Goal: Task Accomplishment & Management: Complete application form

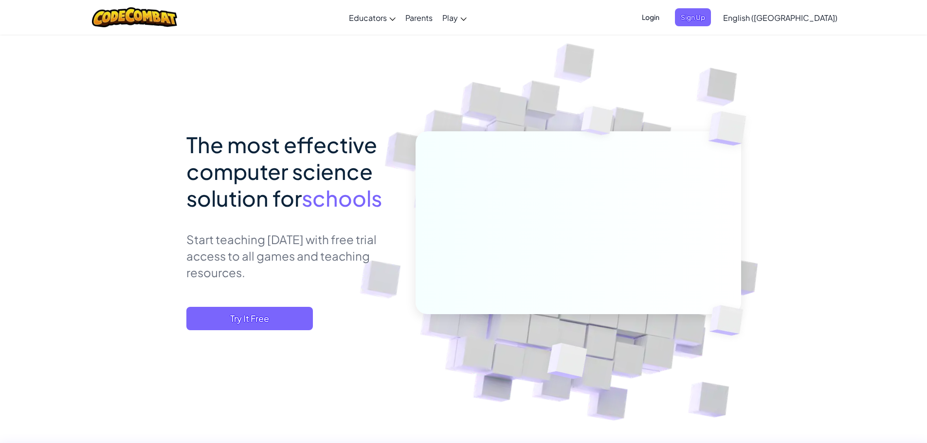
click at [277, 340] on div "The most effective computer science solution for schools Start teaching [DATE] …" at bounding box center [463, 267] width 555 height 273
click at [277, 328] on span "Try It Free" at bounding box center [249, 318] width 127 height 23
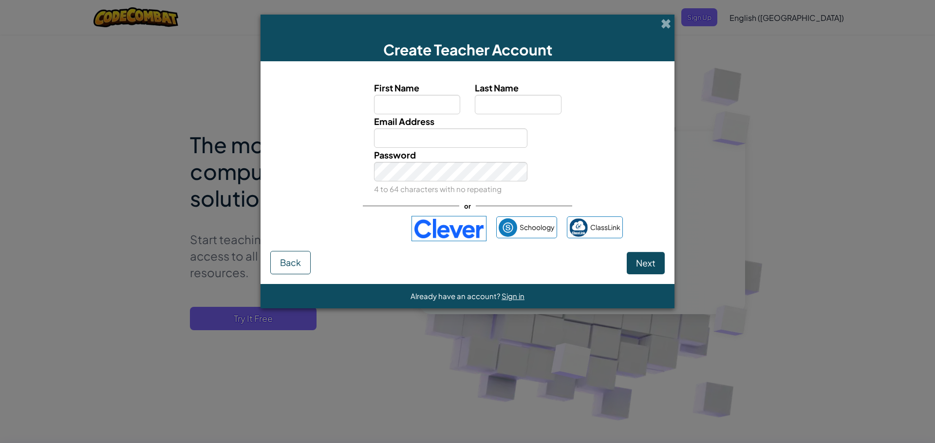
click at [426, 107] on input "First Name" at bounding box center [417, 104] width 87 height 19
type input "[PERSON_NAME]"
click at [493, 100] on input "Last Name" at bounding box center [518, 104] width 87 height 19
type input "[PERSON_NAME]"
click at [446, 142] on input "Email Address" at bounding box center [451, 138] width 154 height 19
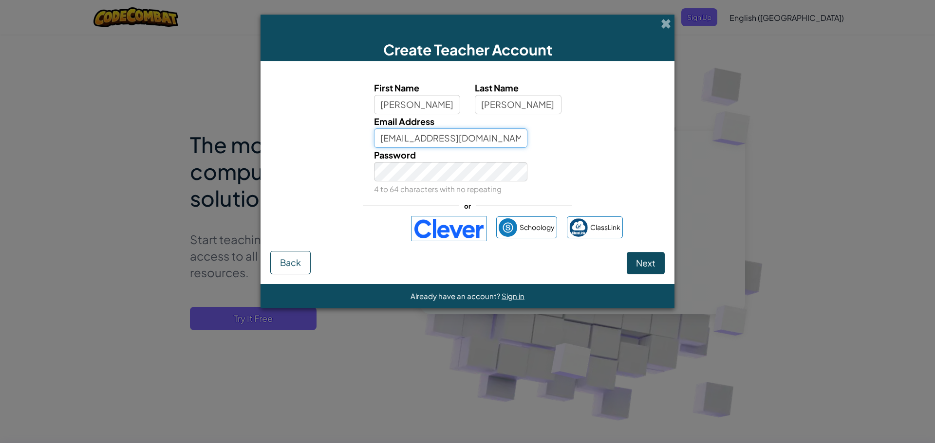
type input "[EMAIL_ADDRESS][DOMAIN_NAME]"
click at [658, 266] on button "Next" at bounding box center [645, 263] width 38 height 22
select select
select select "[GEOGRAPHIC_DATA]"
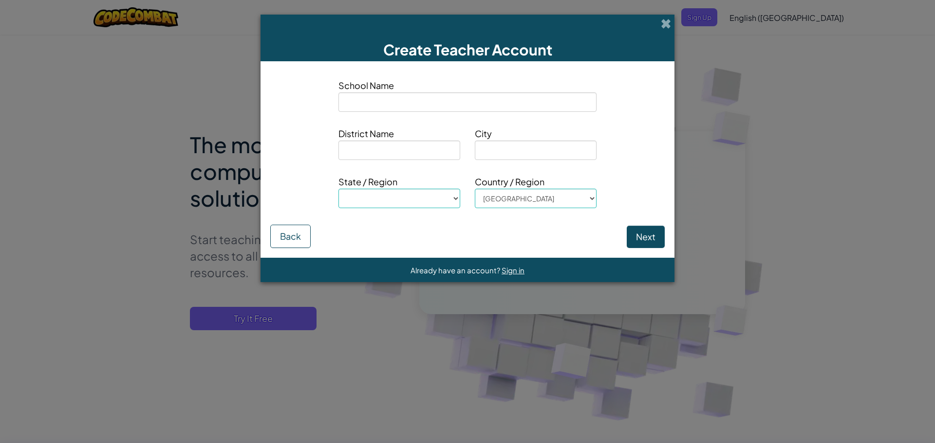
click at [373, 92] on input at bounding box center [467, 101] width 258 height 19
type input "L"
select select
type input "La"
select select
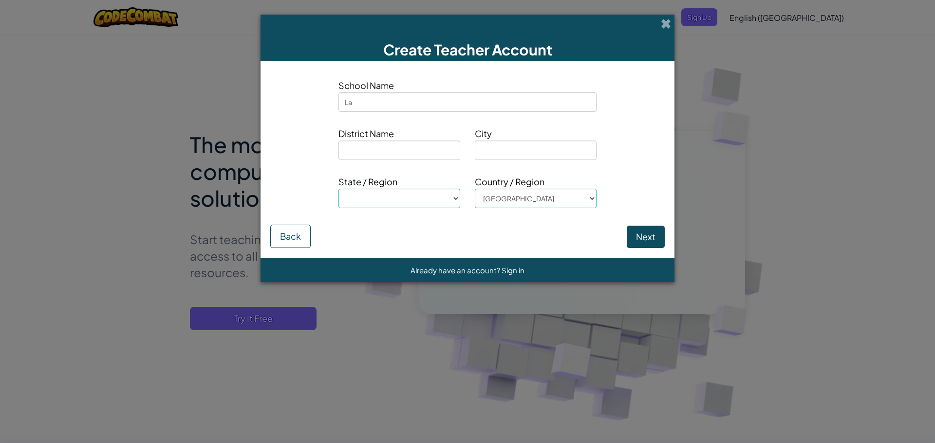
type input "Law"
select select
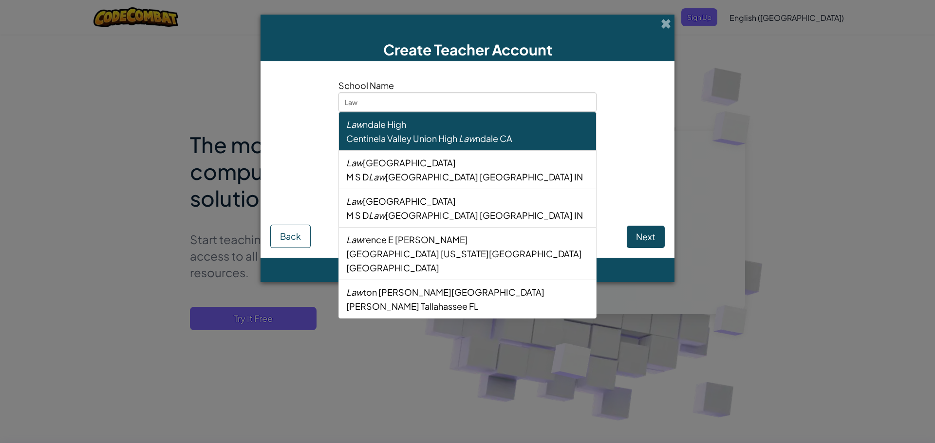
type input "Laws"
select select
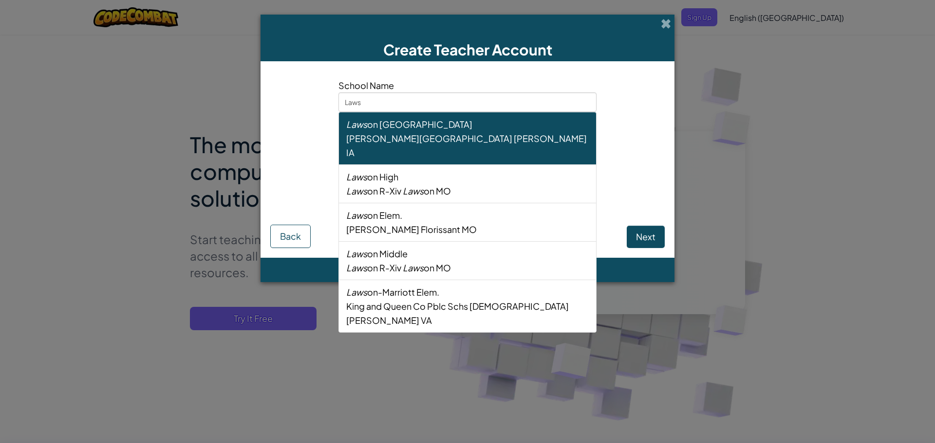
type input "Lawso"
select select
type input "[PERSON_NAME]"
select select
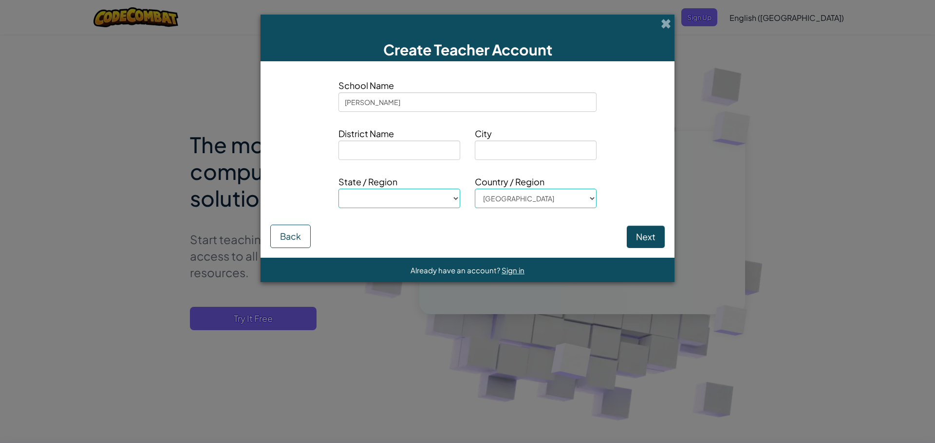
type input "[PERSON_NAME]"
select select
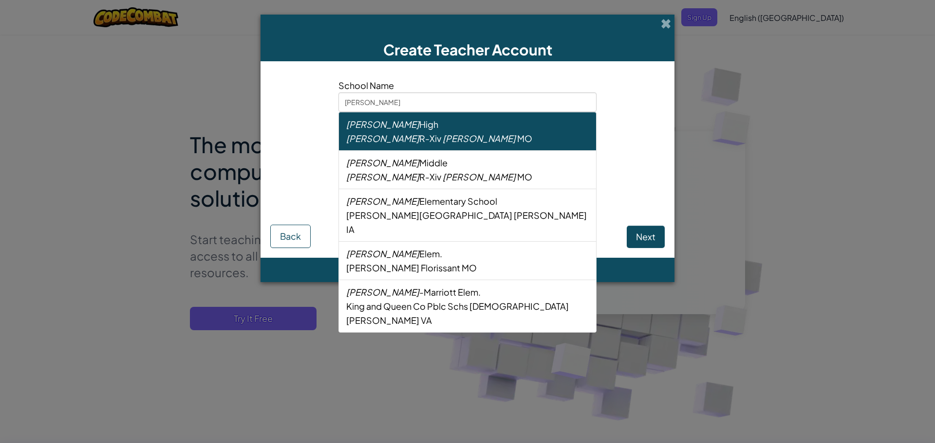
type input "[PERSON_NAME]"
select select
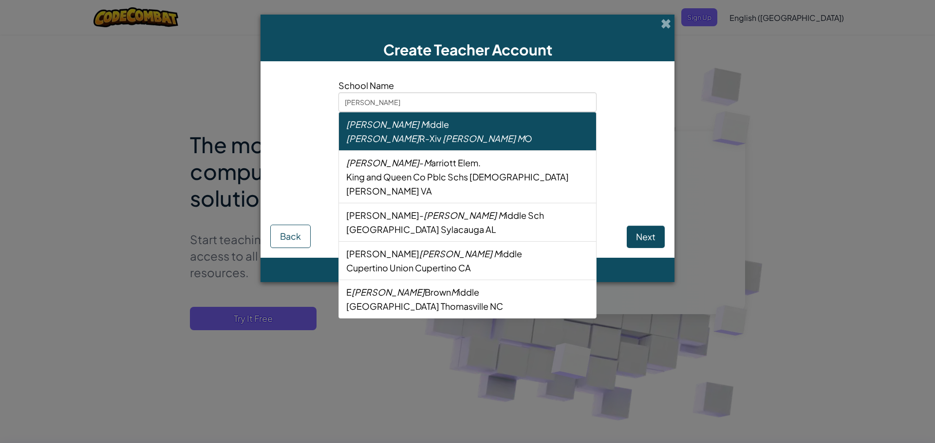
type input "[PERSON_NAME]"
select select
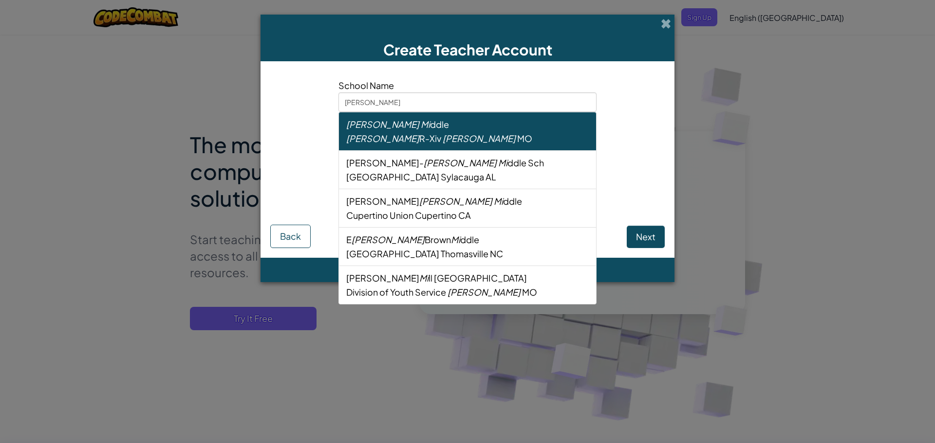
type input "[PERSON_NAME] Mid"
select select
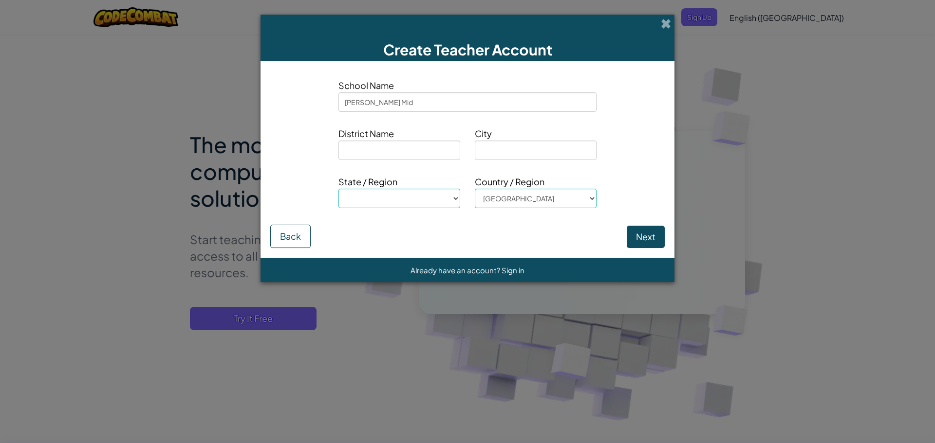
type input "[PERSON_NAME] Midd"
select select
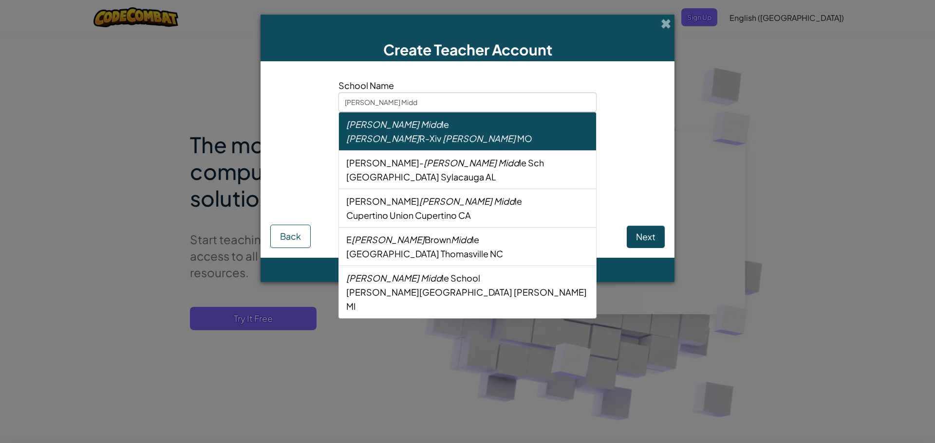
type input "[PERSON_NAME]"
select select
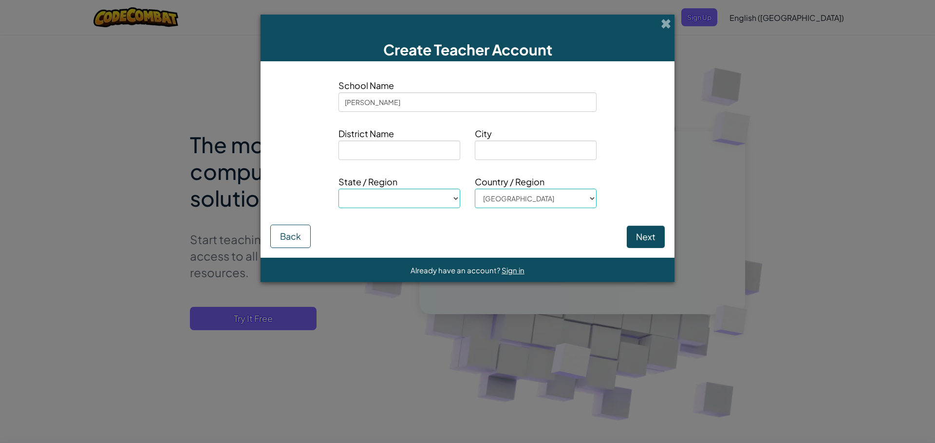
type input "[PERSON_NAME] Middle"
select select
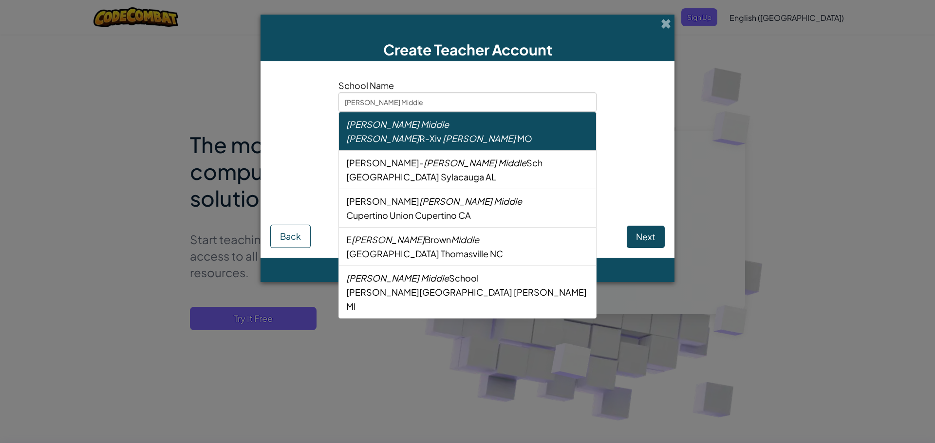
type input "[PERSON_NAME] Middle"
select select
type input "[PERSON_NAME] Middle"
select select
type input "[PERSON_NAME] Middle"
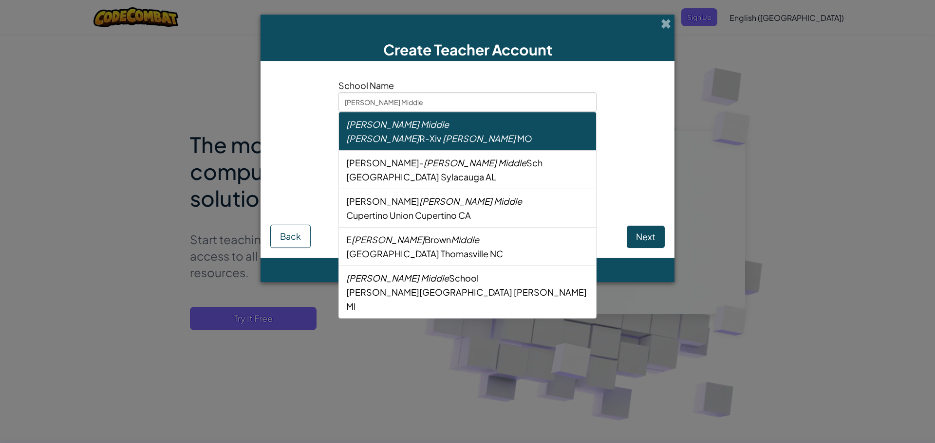
select select
type input "[PERSON_NAME] Middle"
select select
type input "[PERSON_NAME]"
select select
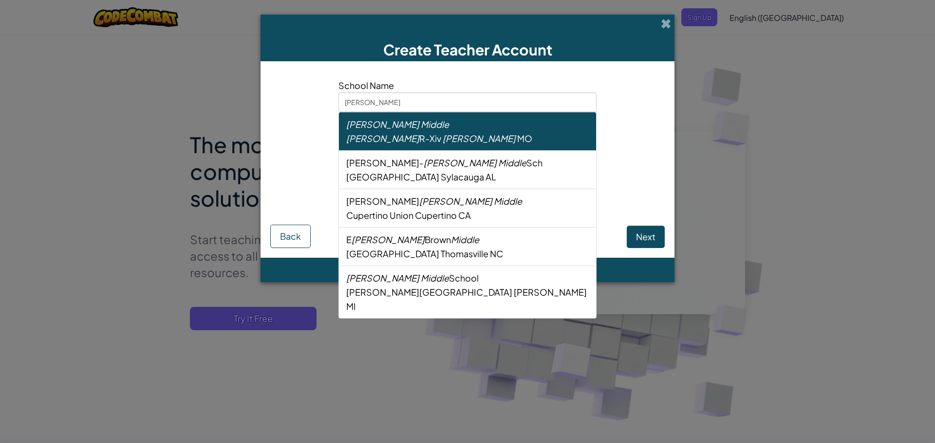
type input "[PERSON_NAME] Midd"
select select
type input "[PERSON_NAME] Mid"
select select
type input "[PERSON_NAME]"
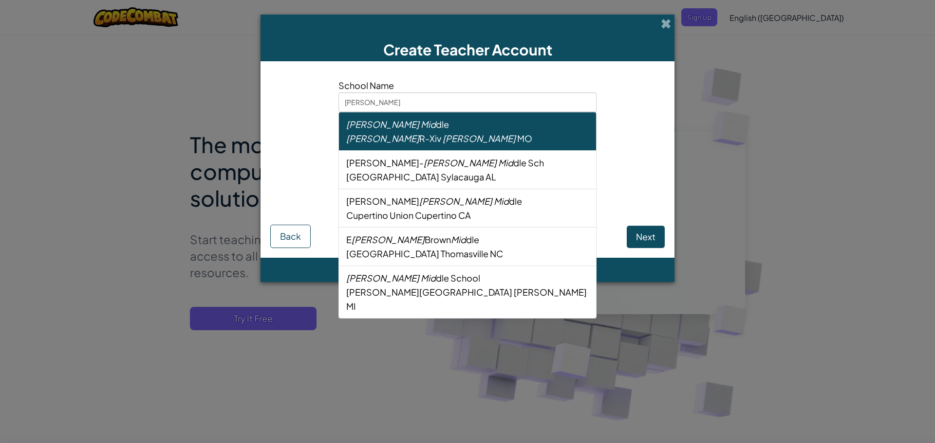
select select
type input "[PERSON_NAME]"
select select
type input "[PERSON_NAME]"
select select
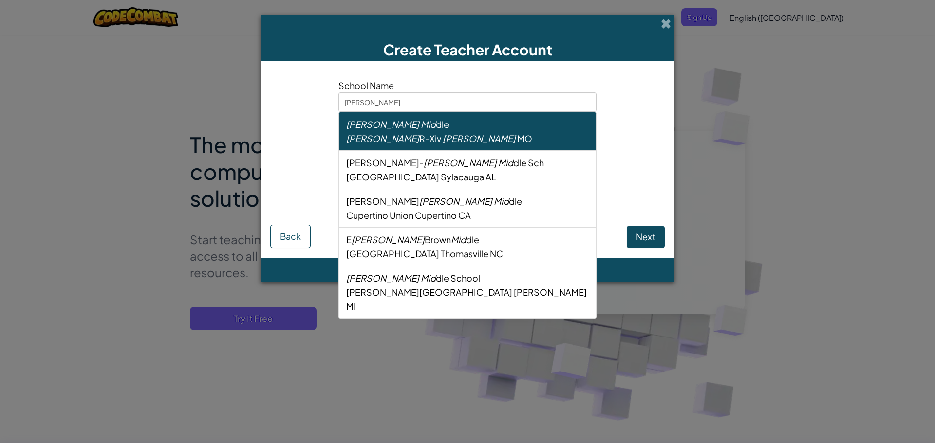
type input "[PERSON_NAME]"
select select
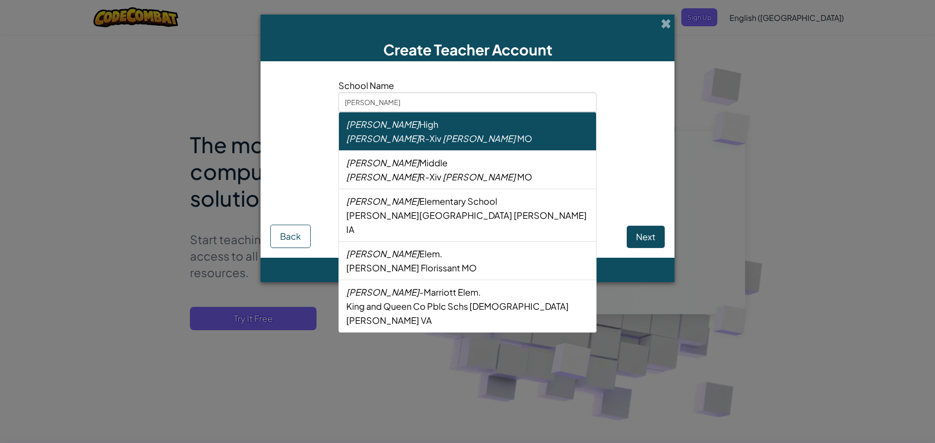
type input "Lawso"
select select
type input "Laws"
select select
type input "Law"
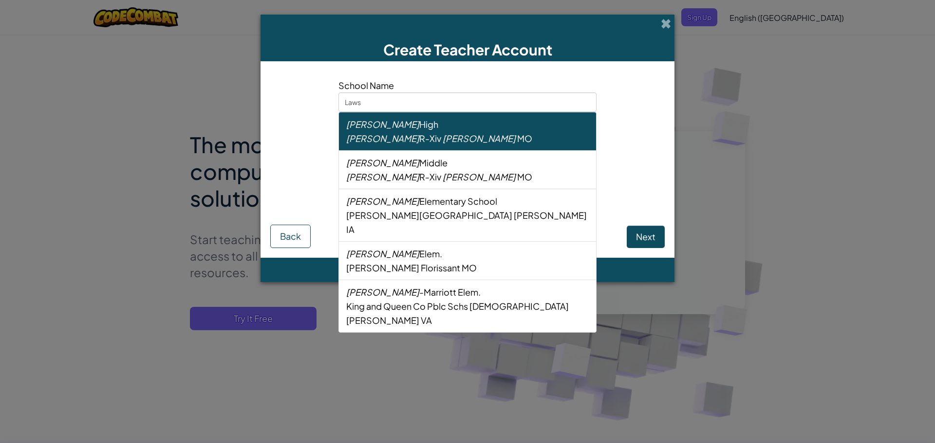
select select
type input "La"
select select
type input "L"
select select
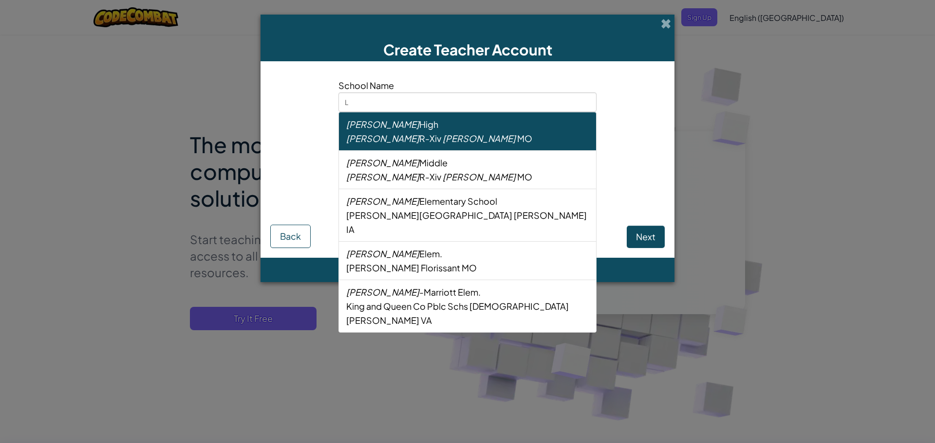
select select
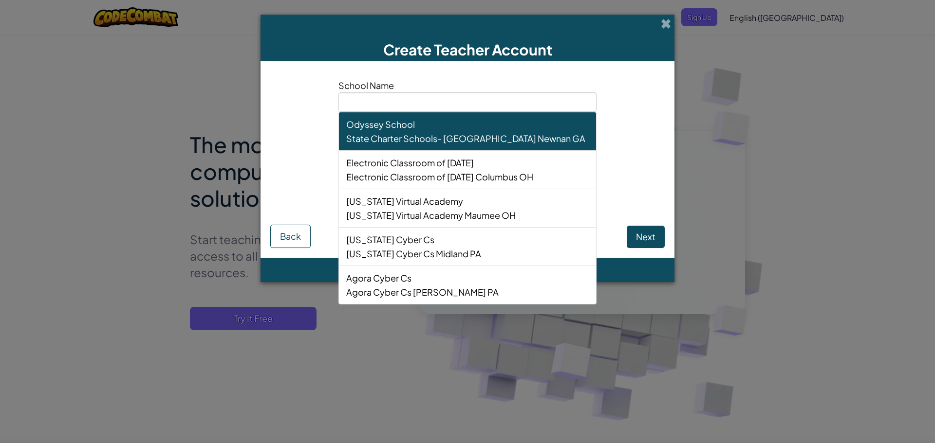
type input "a"
select select
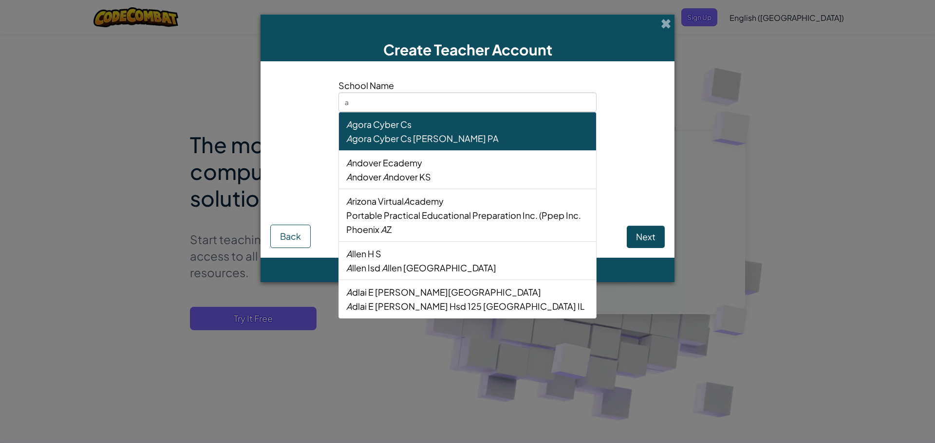
type input "au"
select select
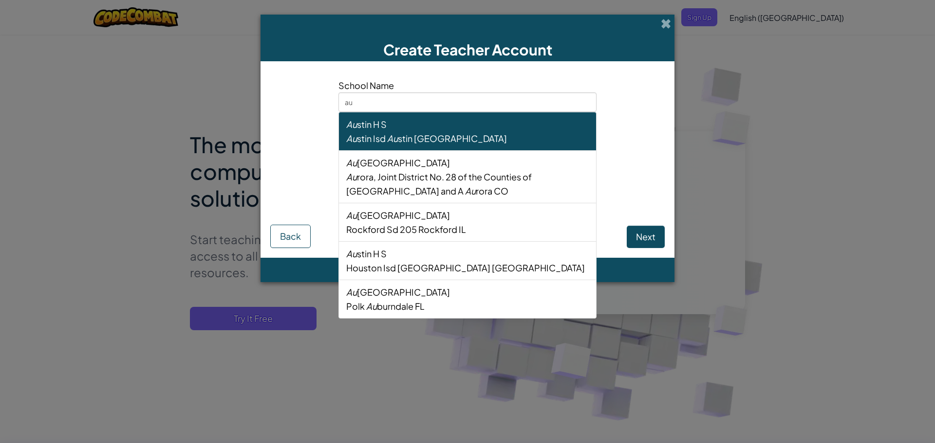
type input "aud"
select select
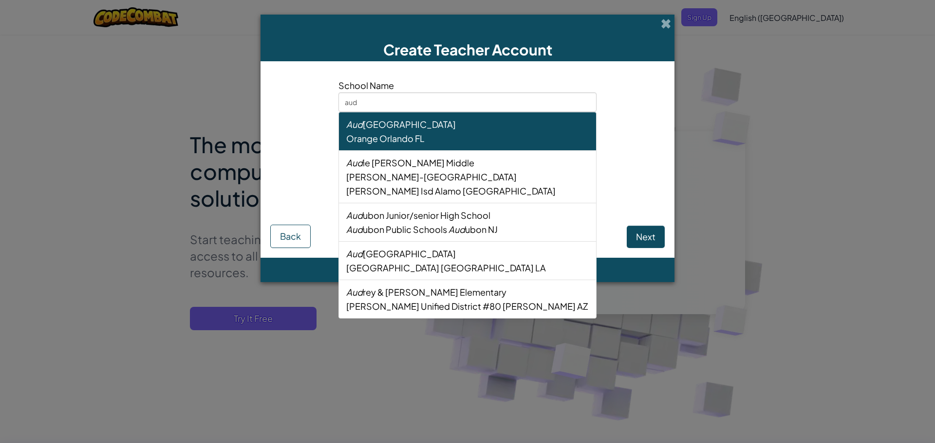
type input "audr"
select select
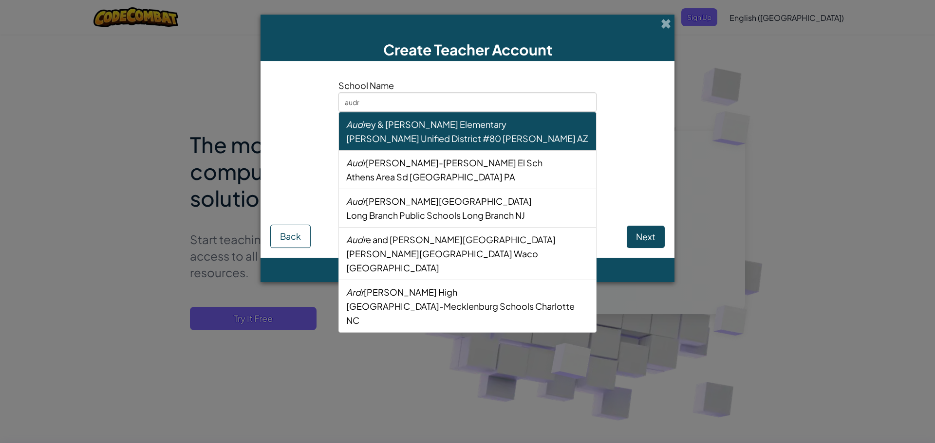
type input "[PERSON_NAME]"
select select
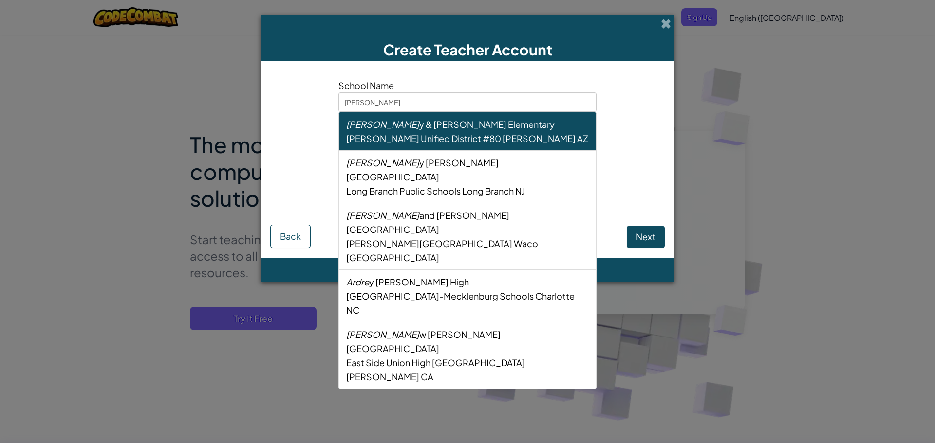
type input "[PERSON_NAME]"
select select
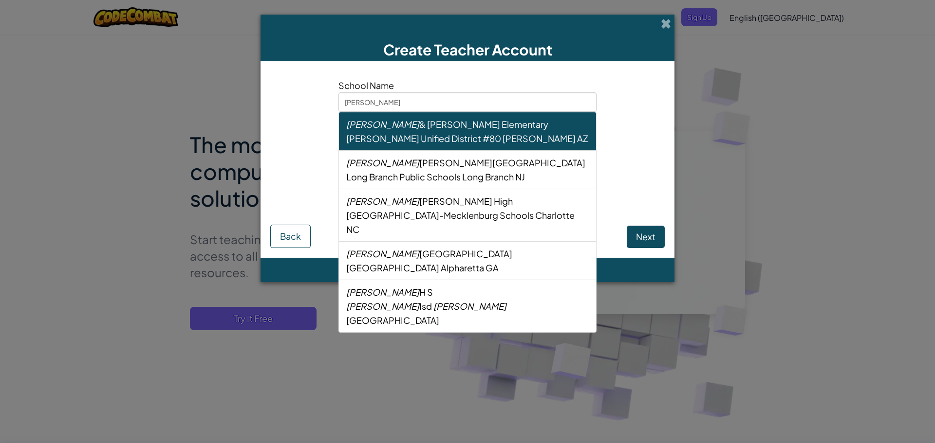
type input "[PERSON_NAME]"
select select
type input "[PERSON_NAME]"
select select
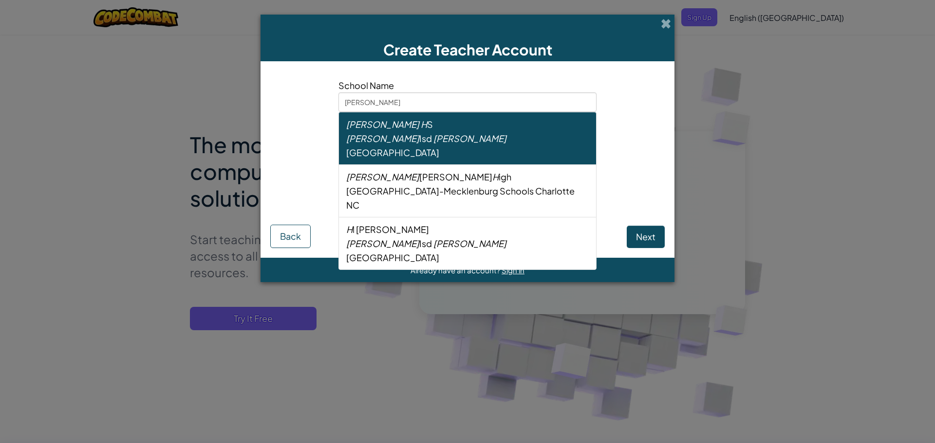
type input "[PERSON_NAME]"
select select
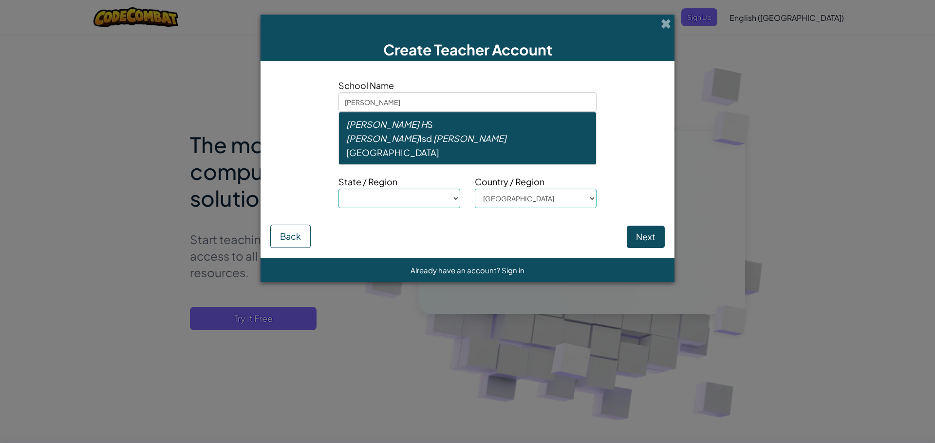
type input "[PERSON_NAME] [PERSON_NAME]"
select select
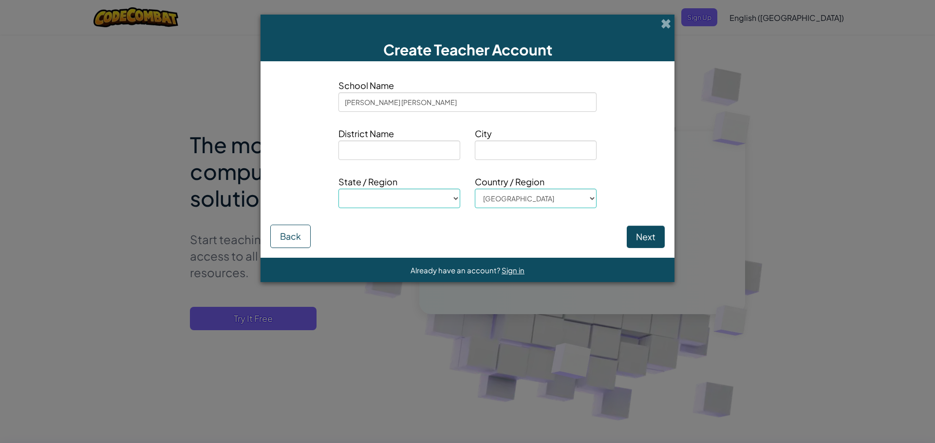
type input "[PERSON_NAME] la"
select select
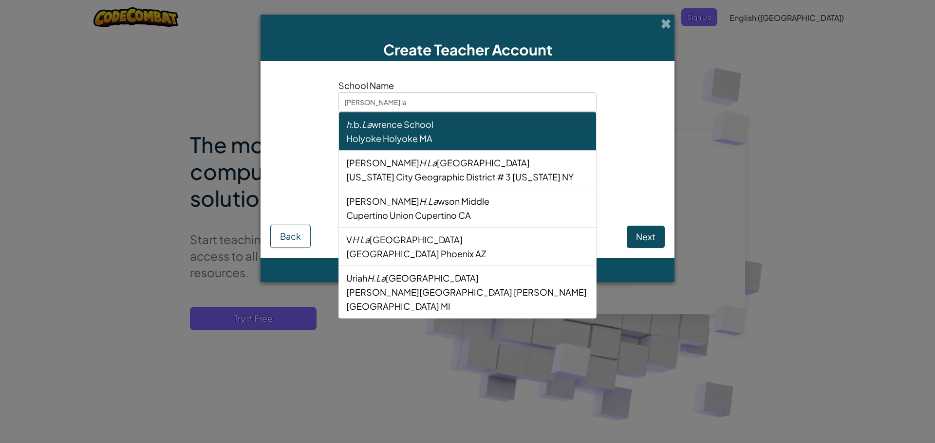
type input "[PERSON_NAME]"
select select
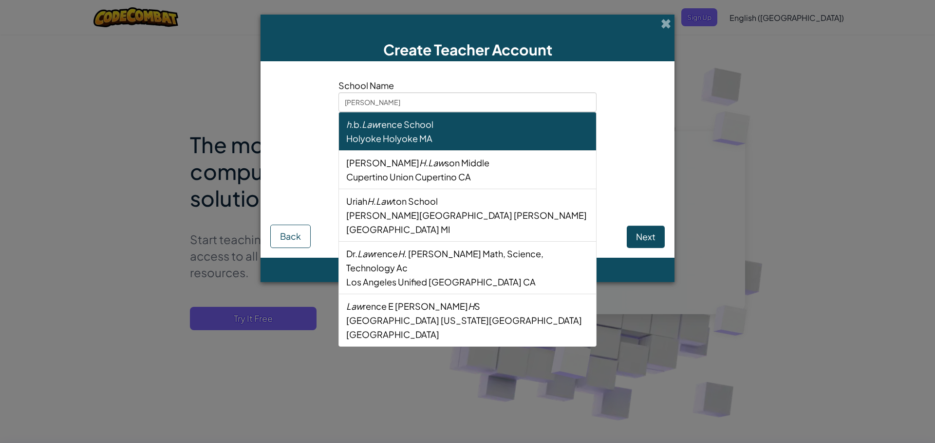
type input "[PERSON_NAME]"
select select
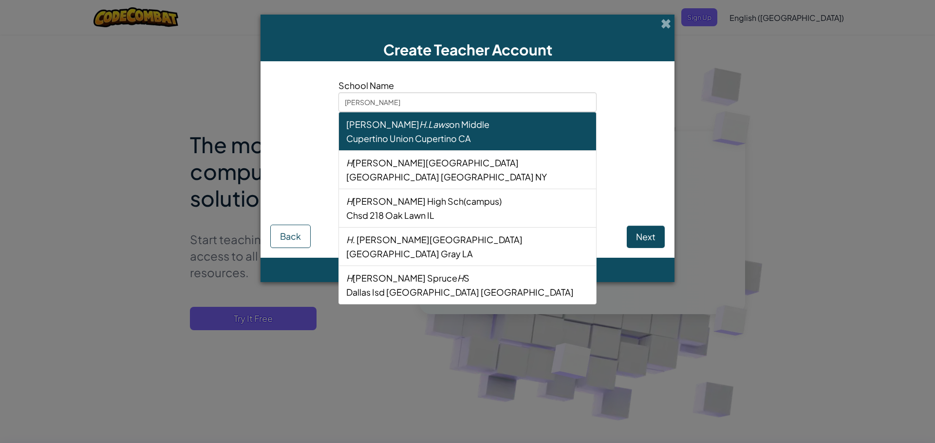
type input "[PERSON_NAME]"
select select
type input "[PERSON_NAME]"
select select
type input "[PERSON_NAME]"
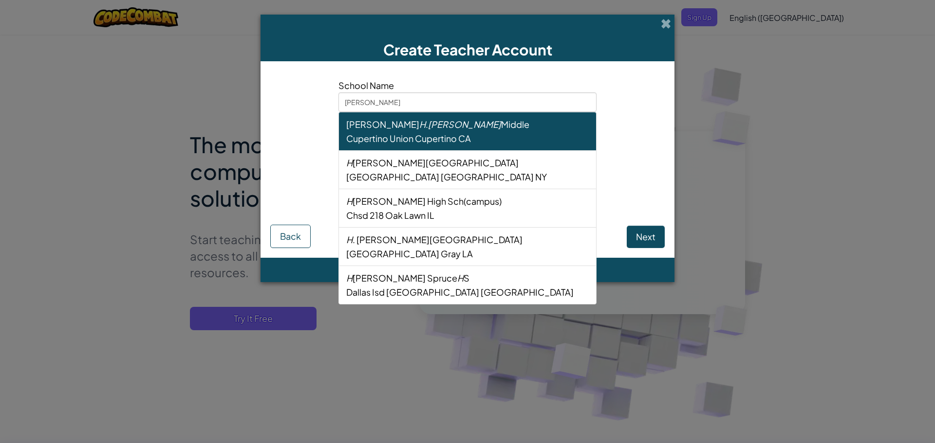
select select
type input "[PERSON_NAME]"
select select
type input "[PERSON_NAME]"
select select
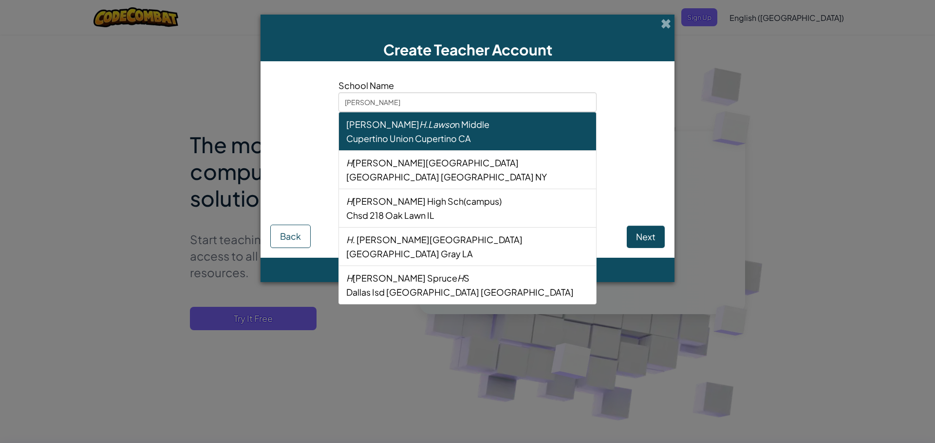
type input "[PERSON_NAME] la"
select select
type input "[PERSON_NAME] [PERSON_NAME]"
select select
type input "[PERSON_NAME]"
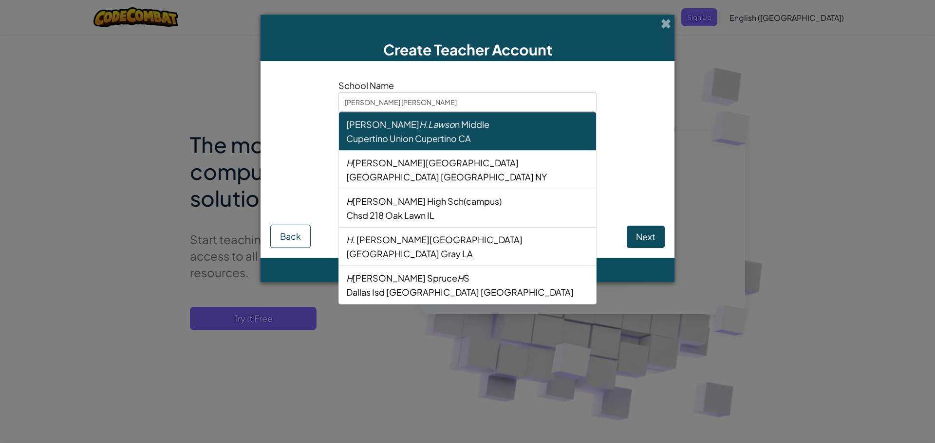
select select
type input "[PERSON_NAME]"
select select
type input "[PERSON_NAME]"
select select
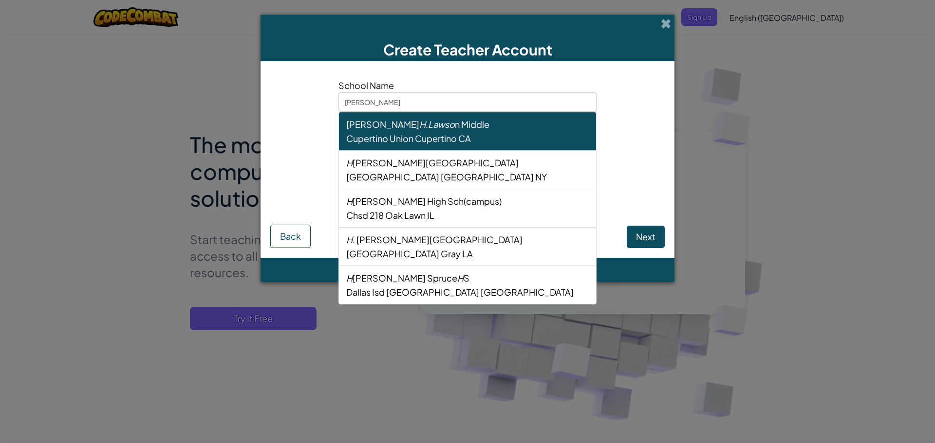
type input "[PERSON_NAME]"
select select
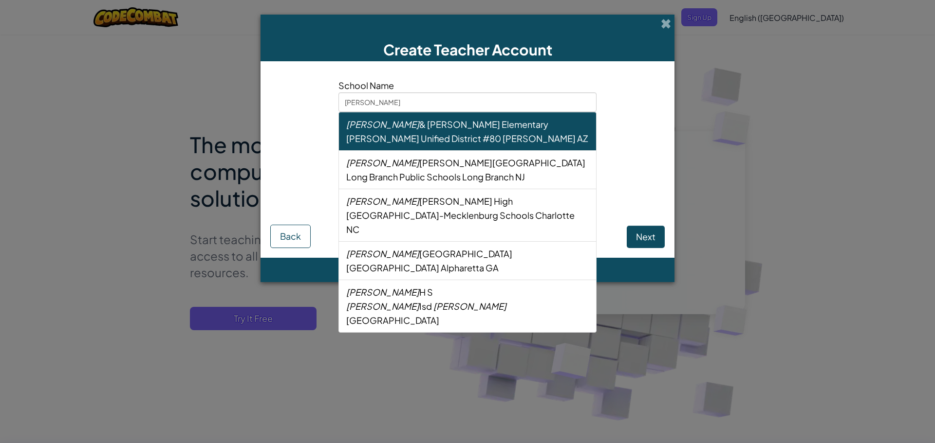
type input "[PERSON_NAME]"
select select
type input "audr"
select select
type input "aud"
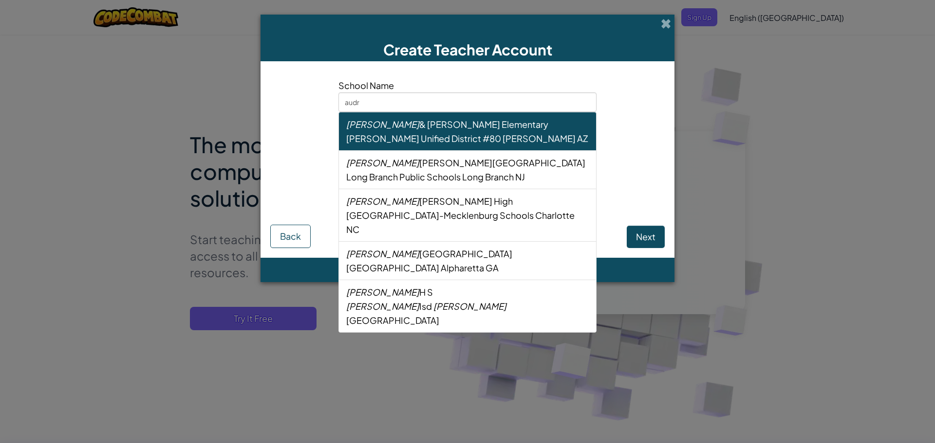
select select
type input "au"
select select
type input "a"
select select
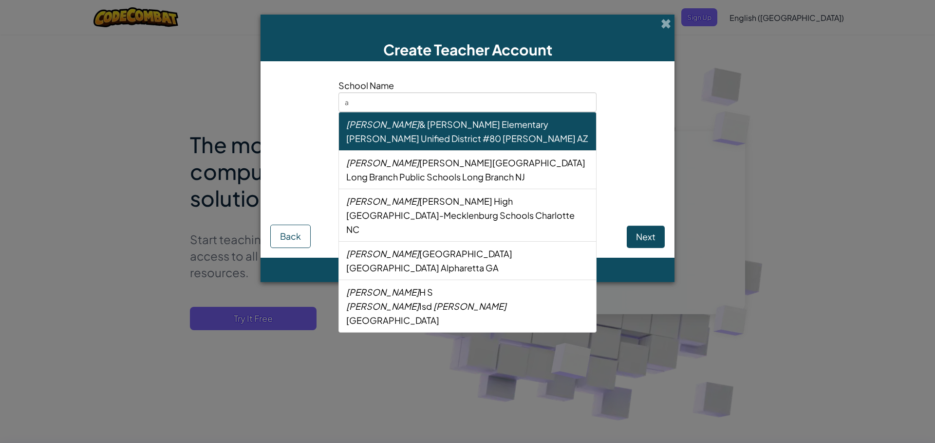
select select
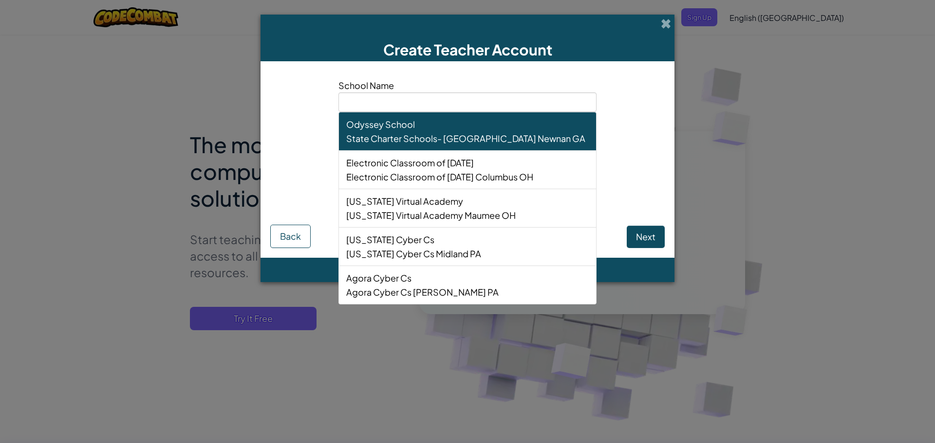
type input "d"
select select
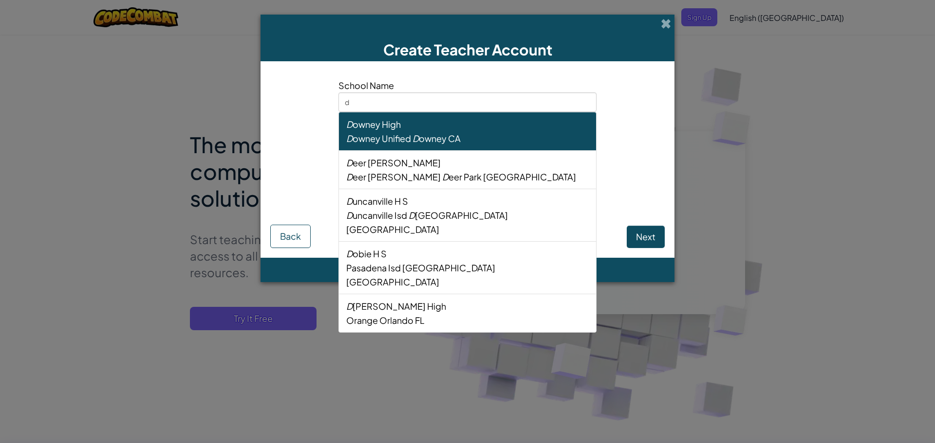
type input "do"
select select
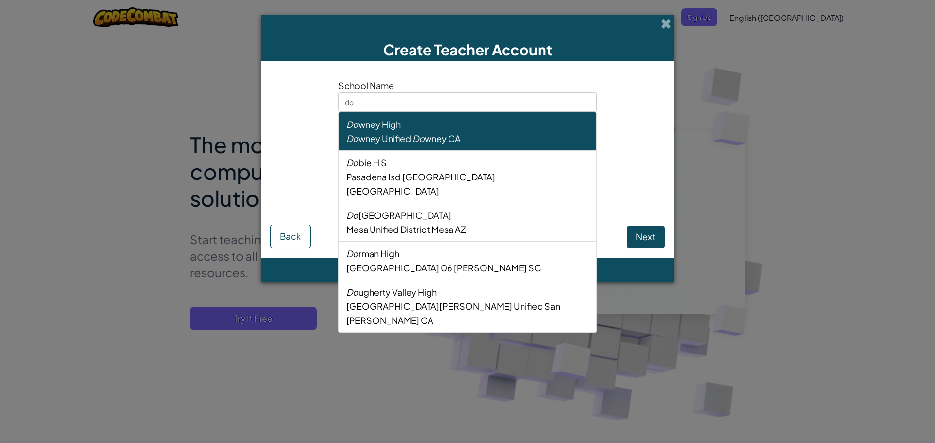
type input "dow"
select select
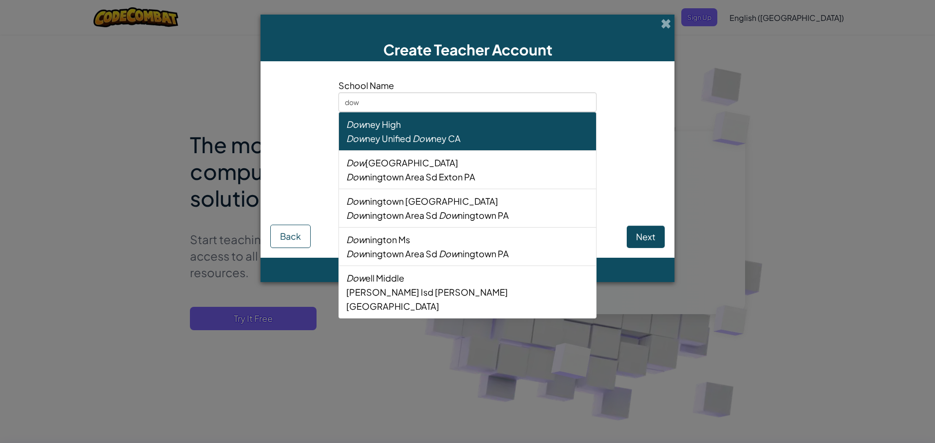
type input "dowl"
select select
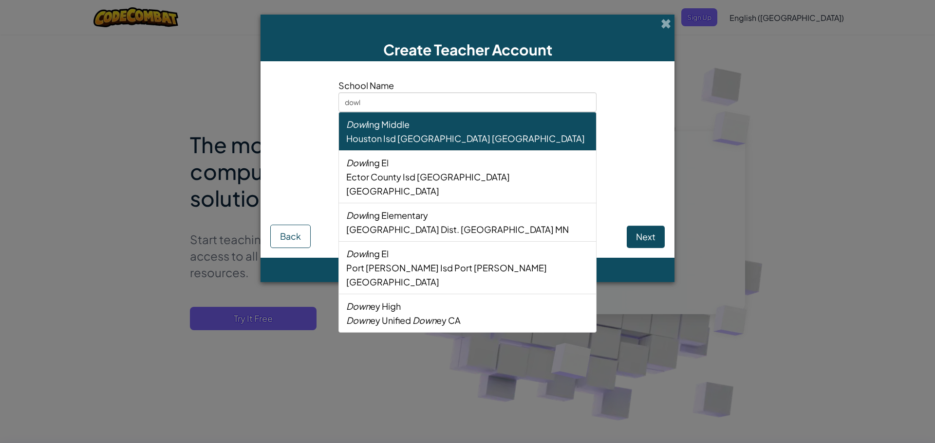
type input "dowli"
select select
type input "[PERSON_NAME]"
select select
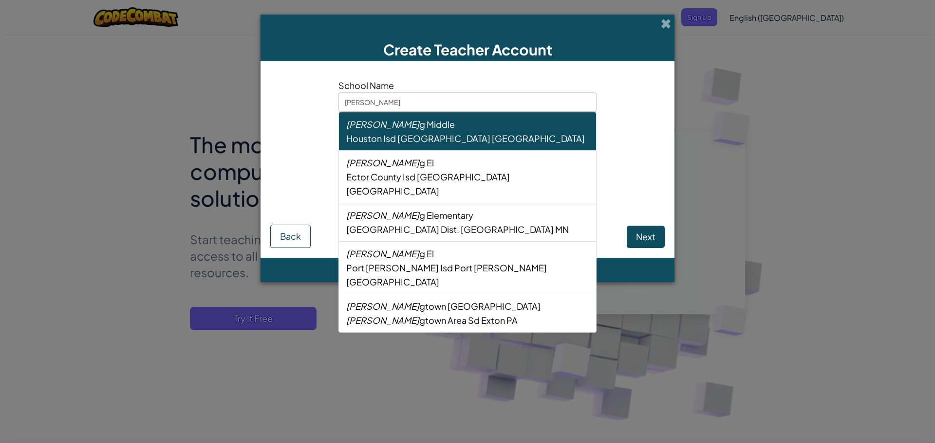
click at [396, 130] on div "[PERSON_NAME] g Middle" at bounding box center [467, 124] width 242 height 14
type input "[PERSON_NAME] Middle"
type input "Houston Isd"
type input "[GEOGRAPHIC_DATA]"
select select "[GEOGRAPHIC_DATA]"
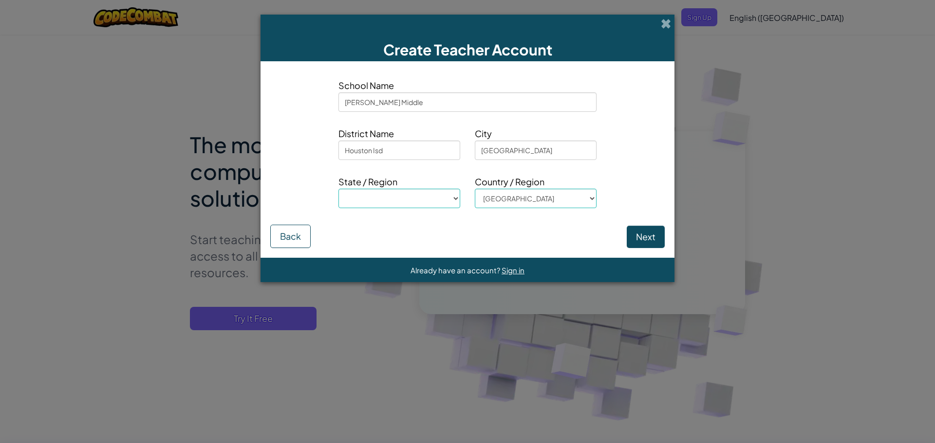
type input "[PERSON_NAME] Middle"
click at [651, 232] on button "Next" at bounding box center [645, 237] width 38 height 22
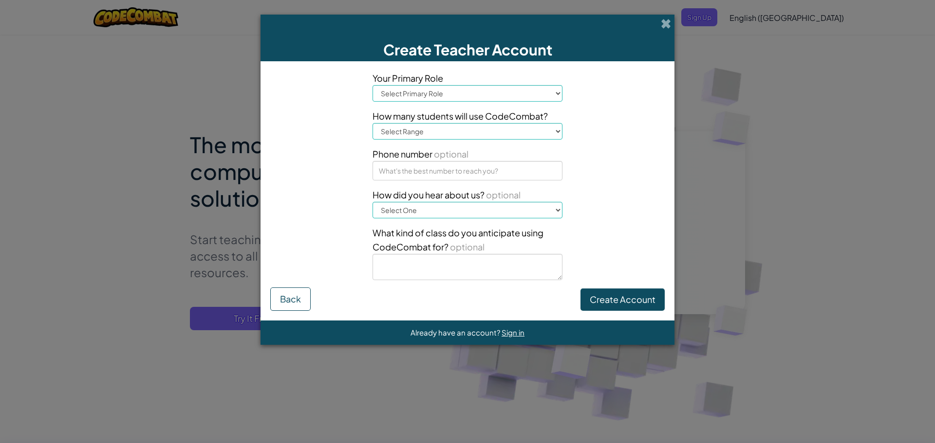
click at [515, 98] on select "Select Primary Role Principal Parent Technology coordinator Teacher Curriculum …" at bounding box center [467, 93] width 190 height 17
select select "Teacher"
click at [372, 85] on select "Select Primary Role Principal Parent Technology coordinator Teacher Curriculum …" at bounding box center [467, 93] width 190 height 17
click at [465, 128] on select "Select Range 1-10 11-50 [PHONE_NUMBER] [PHONE_NUMBER] 1000+" at bounding box center [467, 131] width 190 height 17
select select "11-50"
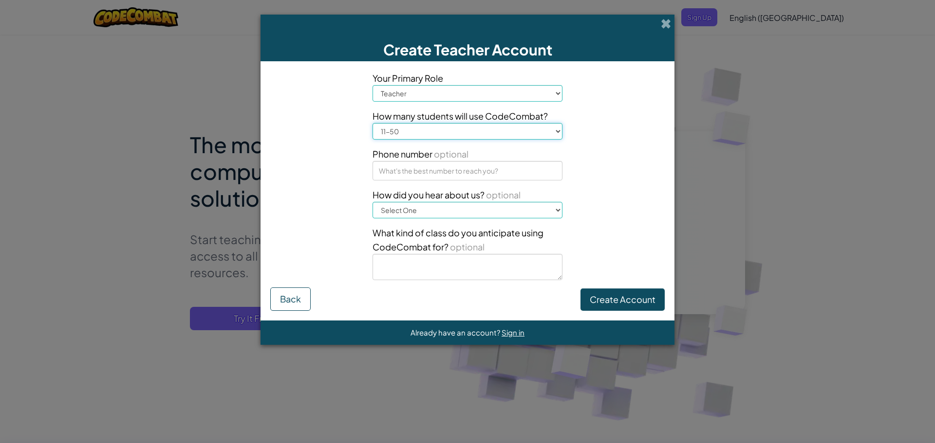
click at [372, 123] on select "Select Range 1-10 11-50 [PHONE_NUMBER] [PHONE_NUMBER] 1000+" at bounding box center [467, 131] width 190 height 17
click at [472, 207] on select "Select One Conference (e.g. ISTE) [DOMAIN_NAME][URL] of Code A teacher An admin…" at bounding box center [467, 210] width 190 height 17
select select "Google"
click at [372, 202] on select "Select One Conference (e.g. ISTE) [DOMAIN_NAME][URL] of Code A teacher An admin…" at bounding box center [467, 210] width 190 height 17
click at [470, 264] on textarea at bounding box center [467, 267] width 190 height 26
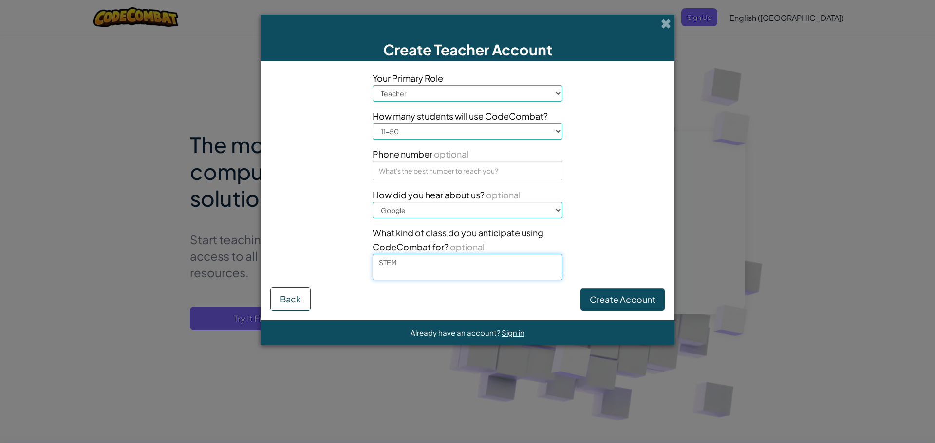
type textarea "STEM"
drag, startPoint x: 619, startPoint y: 283, endPoint x: 618, endPoint y: 304, distance: 21.0
click at [618, 286] on div "Your Primary Role Select Primary Role Principal Parent Technology coordinator T…" at bounding box center [467, 179] width 409 height 217
click at [618, 304] on button "Create Account" at bounding box center [622, 300] width 84 height 22
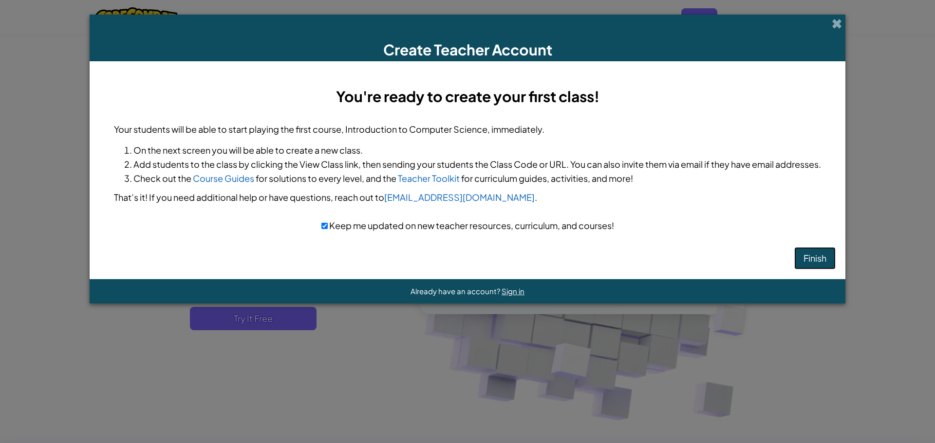
click at [835, 252] on button "Finish" at bounding box center [814, 258] width 41 height 22
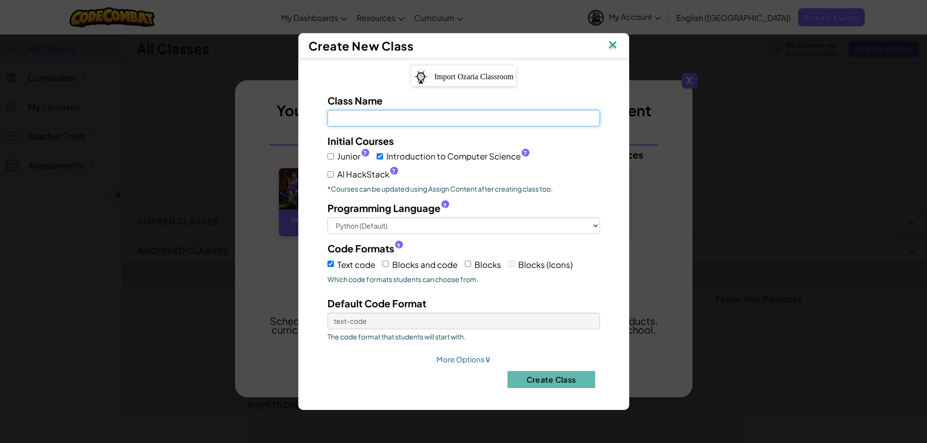
click at [453, 120] on input "Class Name Field is required" at bounding box center [464, 118] width 273 height 17
type input "STEM 6th Grade"
click at [387, 262] on input "Blocks and code" at bounding box center [386, 264] width 6 height 6
checkbox input "true"
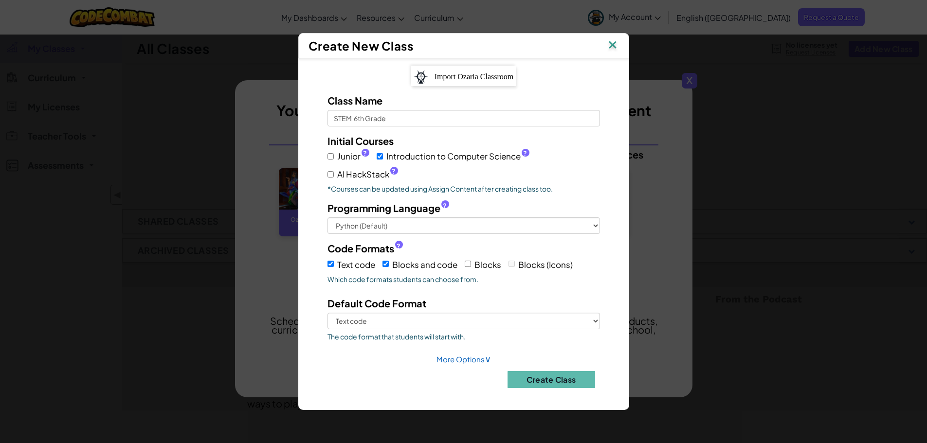
click at [330, 259] on label "Text code" at bounding box center [352, 264] width 48 height 15
click at [330, 261] on input "Text code" at bounding box center [331, 264] width 6 height 6
checkbox input "false"
click at [477, 263] on span "Blocks" at bounding box center [488, 264] width 27 height 11
click at [471, 263] on input "Blocks" at bounding box center [468, 264] width 6 height 6
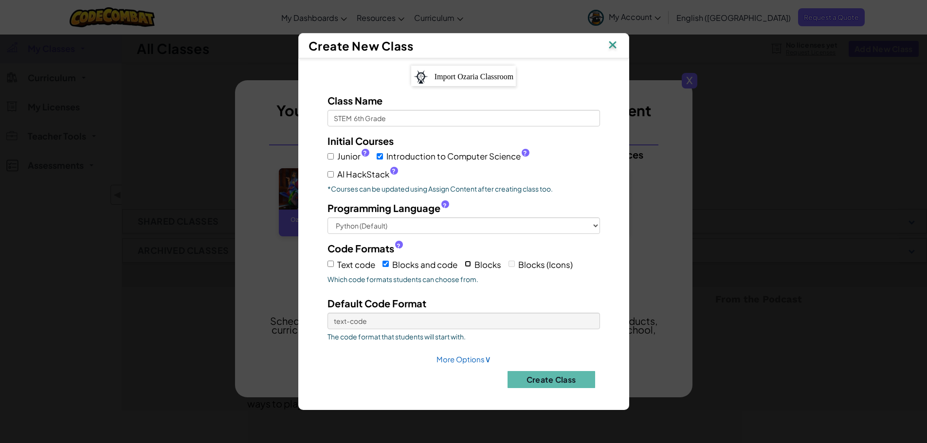
checkbox input "true"
click at [564, 322] on select "Blocks and code Blocks" at bounding box center [464, 321] width 273 height 17
select select "blocks-and-code"
click at [328, 313] on select "Blocks and code Blocks" at bounding box center [464, 321] width 273 height 17
click at [549, 378] on button "Create Class" at bounding box center [552, 379] width 88 height 17
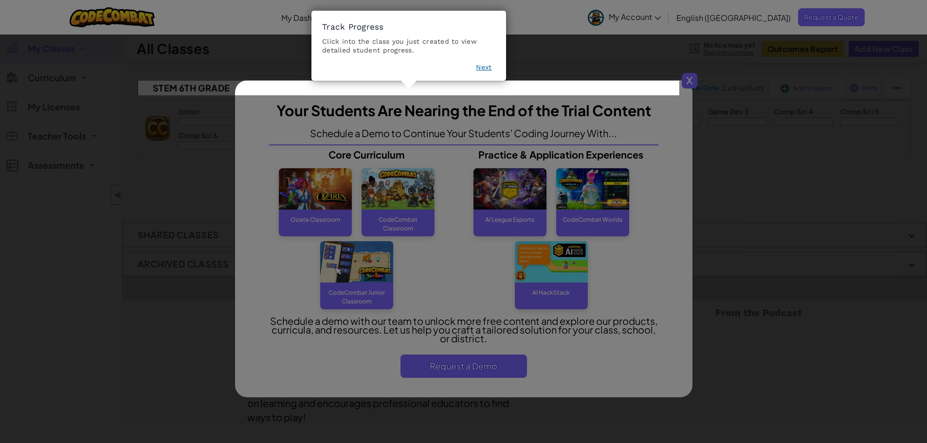
click at [378, 205] on icon at bounding box center [467, 221] width 935 height 443
click at [484, 71] on button "Next" at bounding box center [484, 67] width 16 height 10
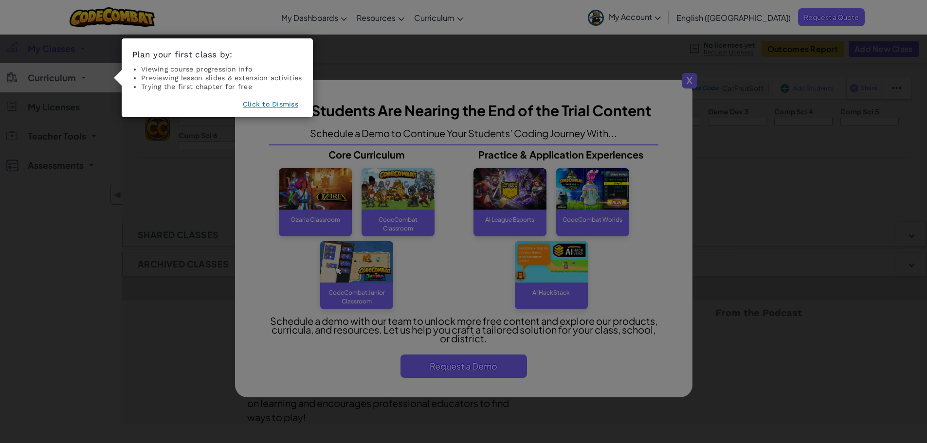
click at [277, 107] on button "Click to Dismiss" at bounding box center [270, 104] width 55 height 10
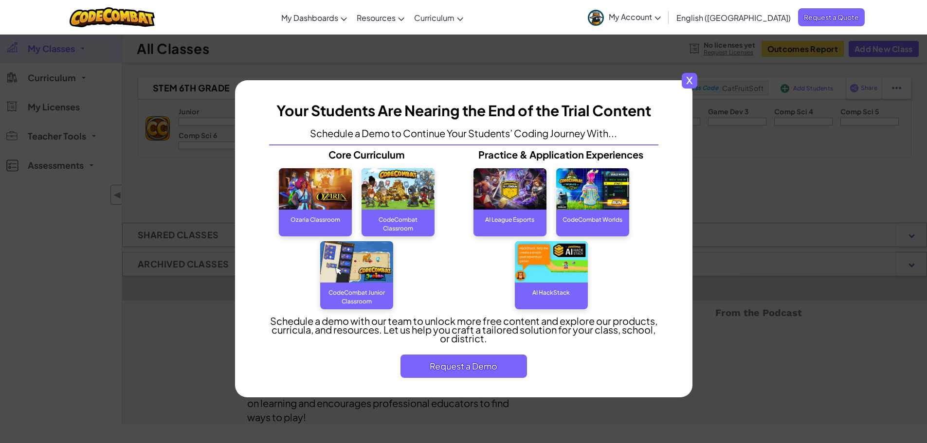
click at [694, 83] on span "x" at bounding box center [690, 81] width 16 height 16
